Goal: Information Seeking & Learning: Learn about a topic

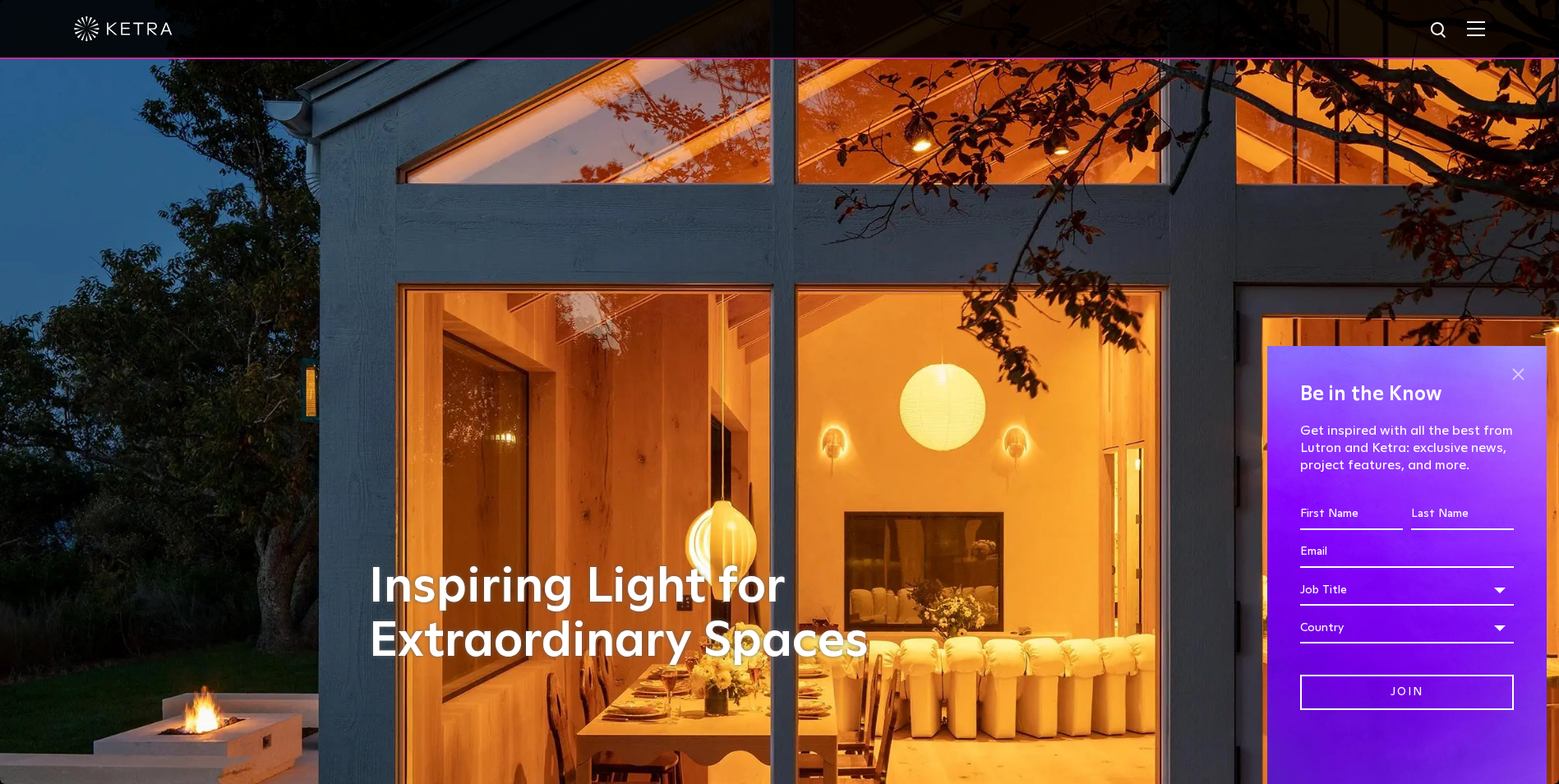
click at [1514, 380] on span at bounding box center [1517, 374] width 24 height 24
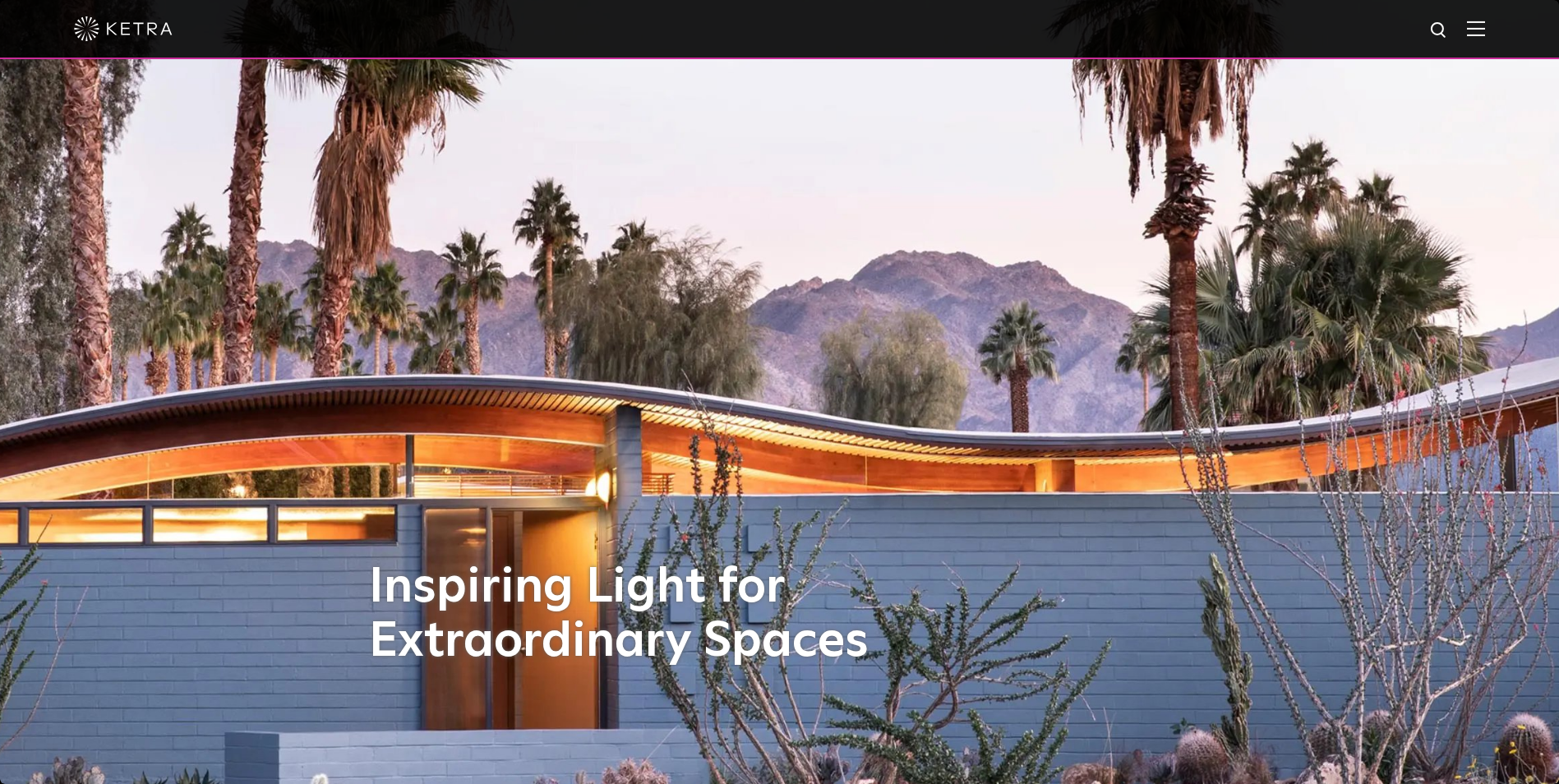
click at [1481, 35] on img at bounding box center [1476, 28] width 18 height 15
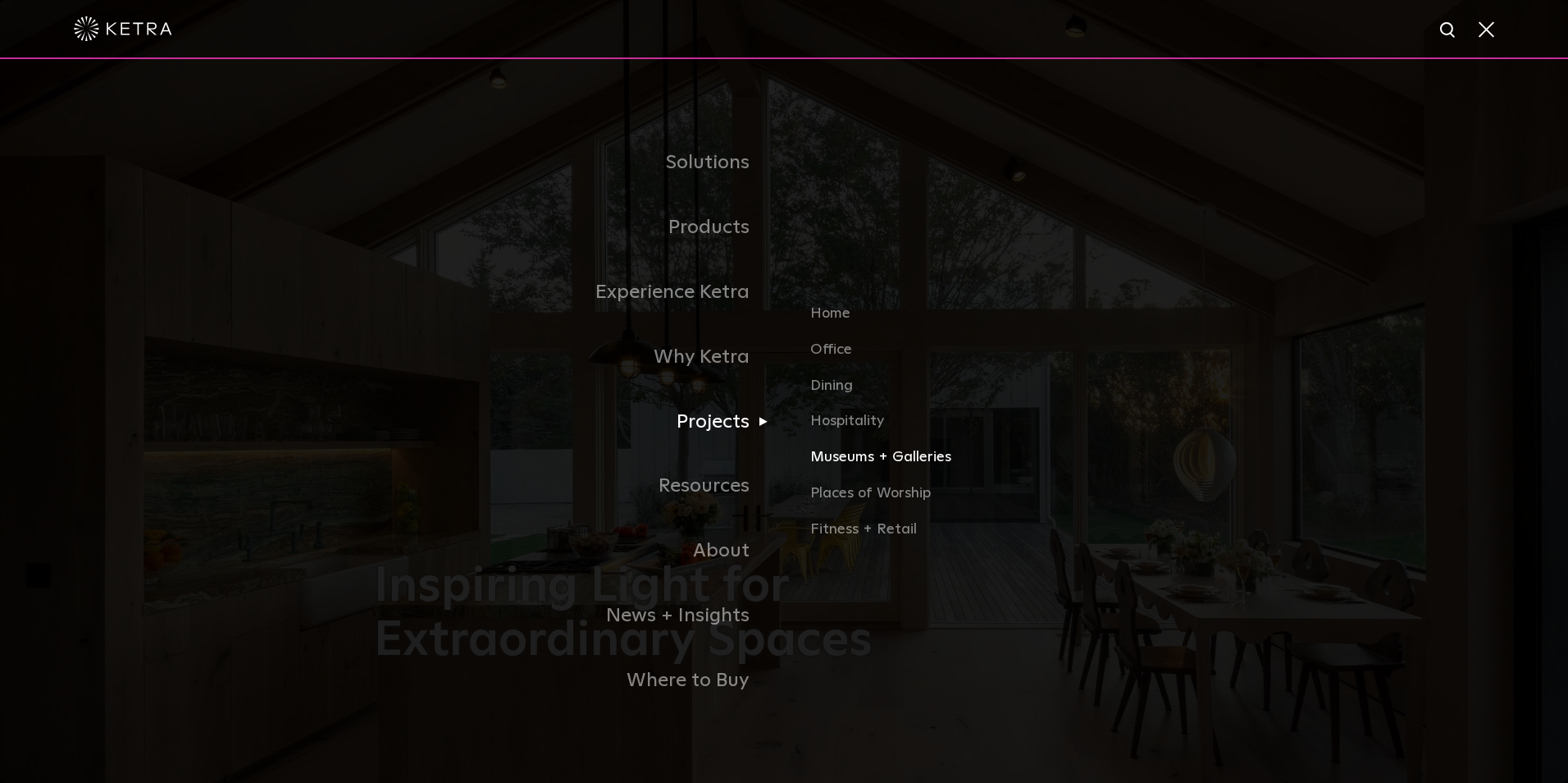
click at [908, 462] on link "Museums + Galleries" at bounding box center [1003, 463] width 384 height 36
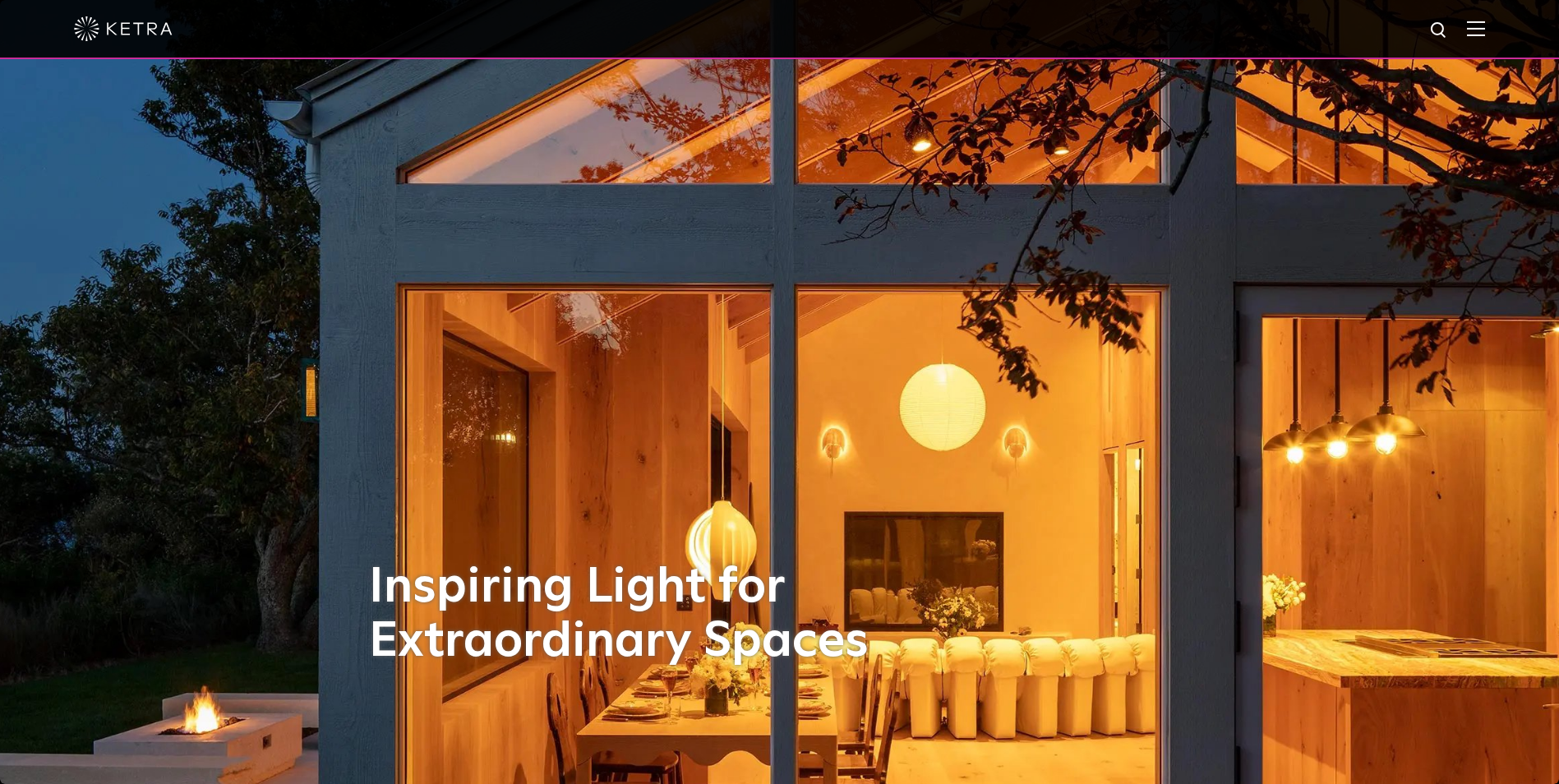
click at [1485, 32] on img at bounding box center [1476, 28] width 18 height 15
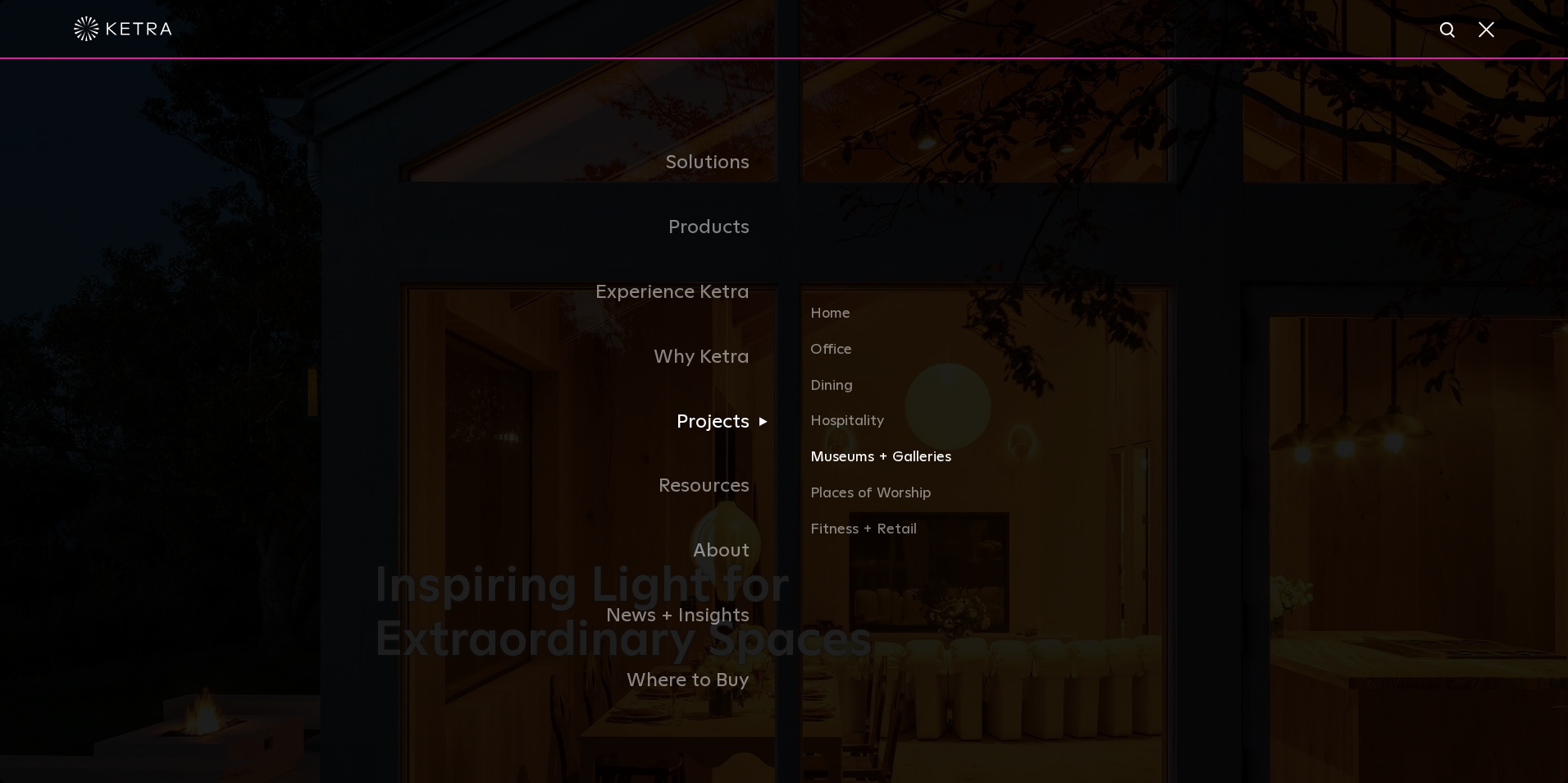
click at [879, 458] on link "Museums + Galleries" at bounding box center [1003, 463] width 384 height 36
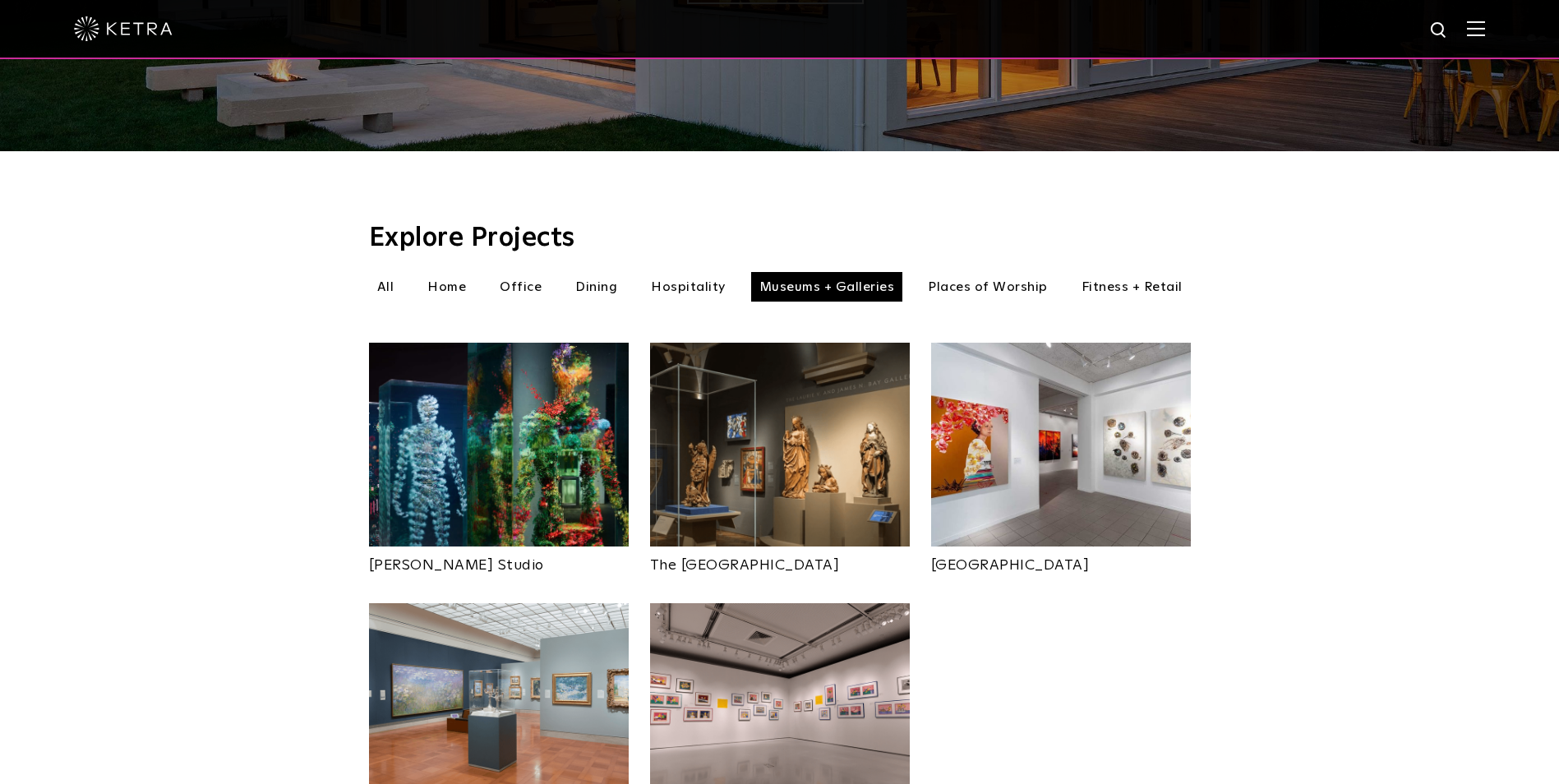
scroll to position [411, 0]
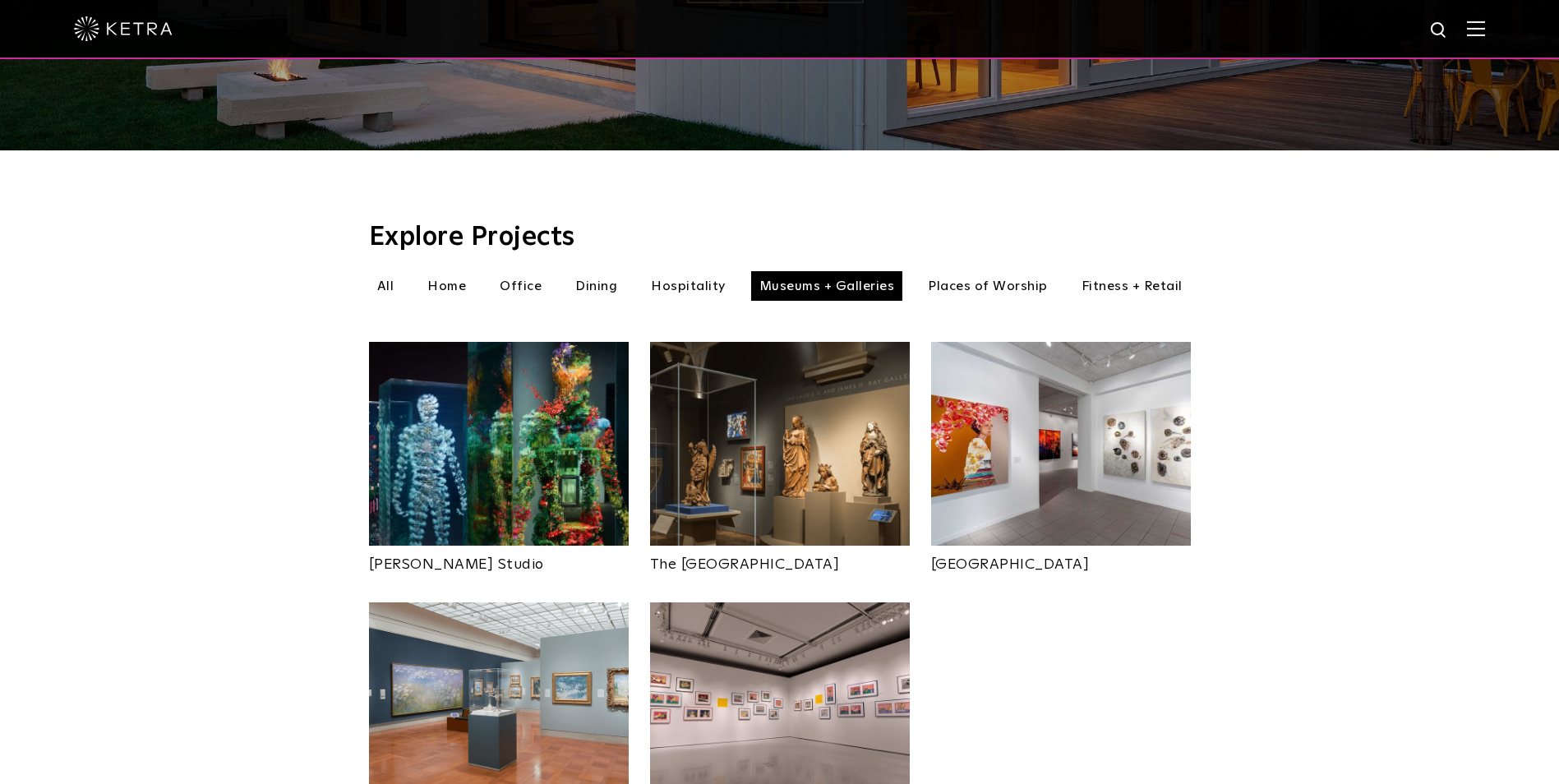
click at [1118, 440] on img at bounding box center [1061, 444] width 260 height 204
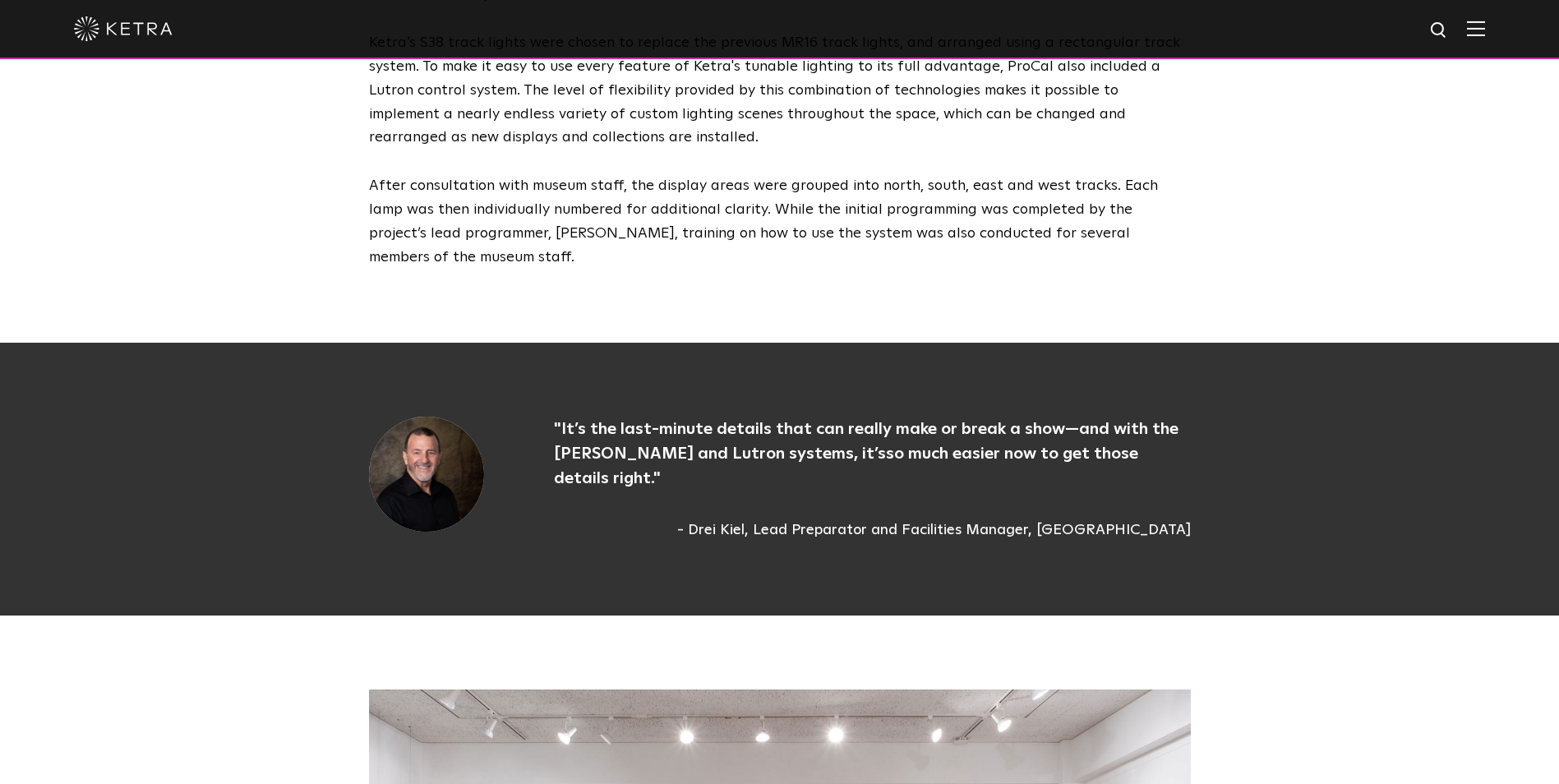
scroll to position [3369, 0]
